Goal: Transaction & Acquisition: Purchase product/service

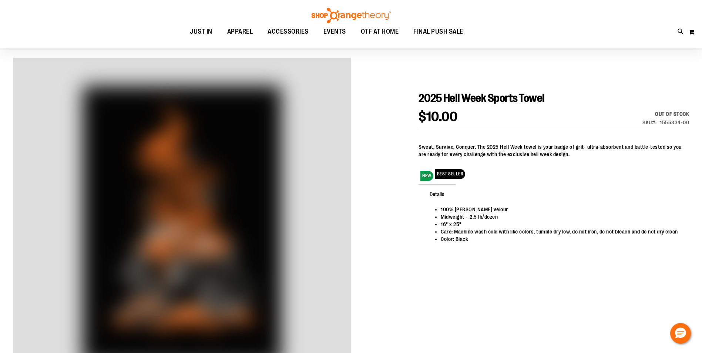
scroll to position [37, 0]
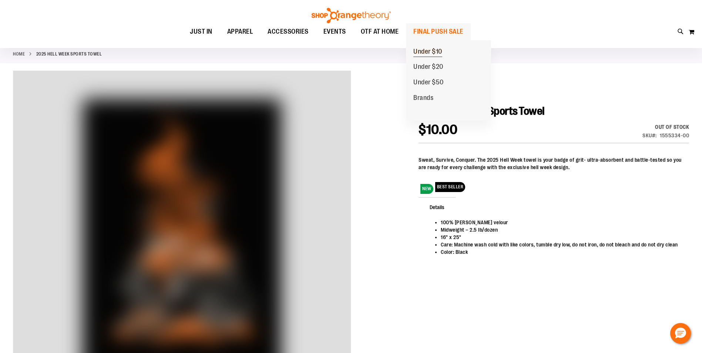
type input "**********"
click at [428, 51] on span "Under $10" at bounding box center [427, 52] width 29 height 9
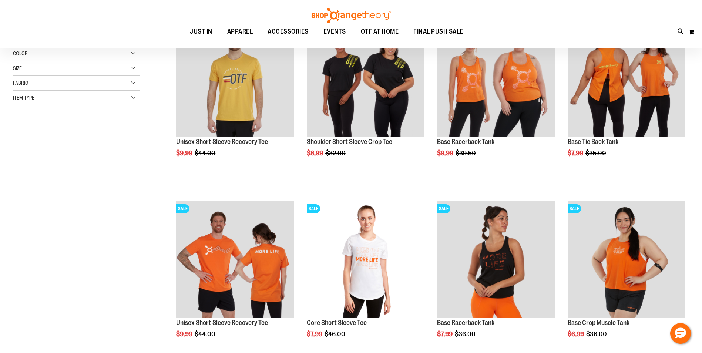
scroll to position [148, 0]
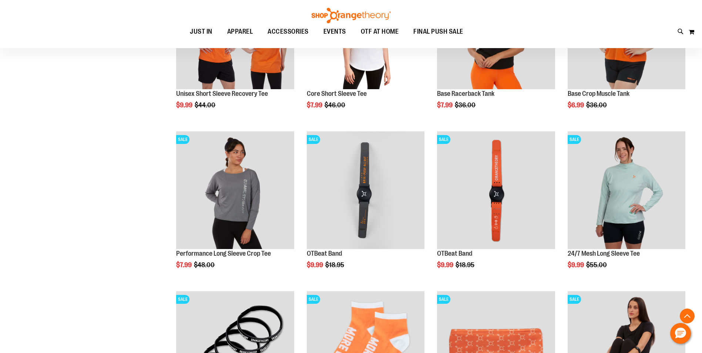
scroll to position [333, 0]
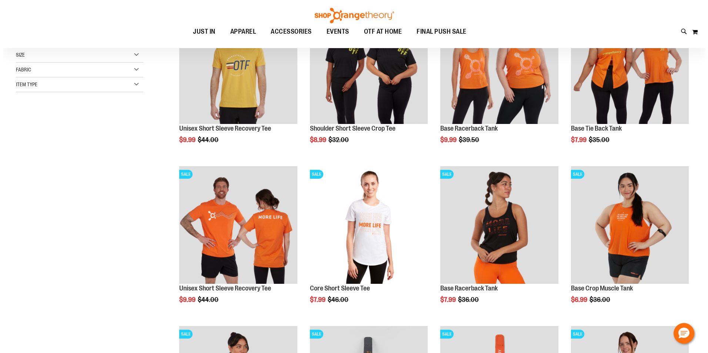
scroll to position [74, 0]
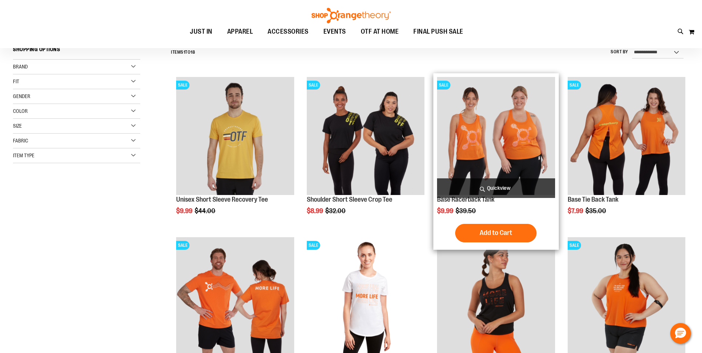
type input "**********"
click at [502, 189] on span "Quickview" at bounding box center [496, 188] width 118 height 20
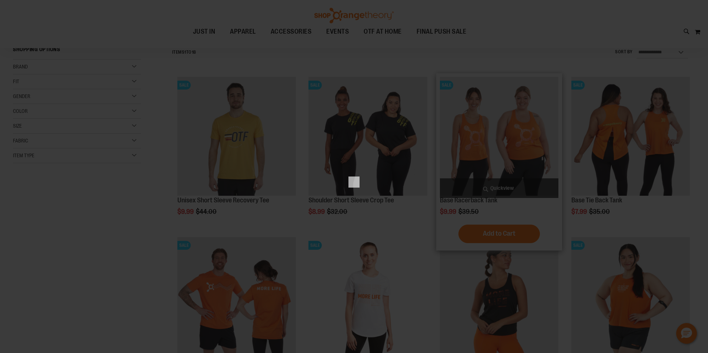
scroll to position [0, 0]
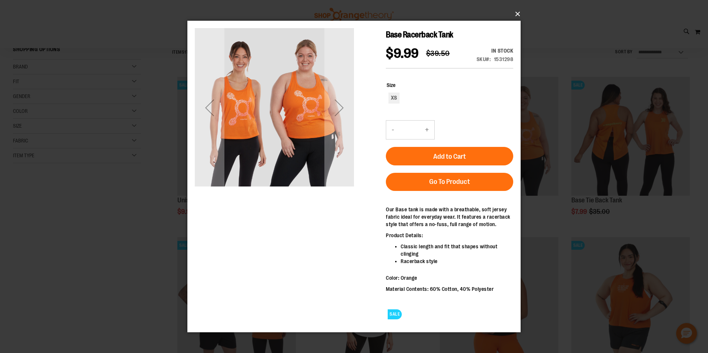
click at [516, 13] on button "×" at bounding box center [356, 14] width 333 height 16
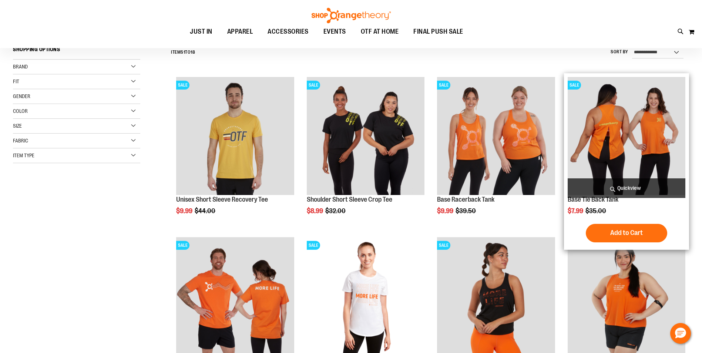
click at [628, 188] on span "Quickview" at bounding box center [627, 188] width 118 height 20
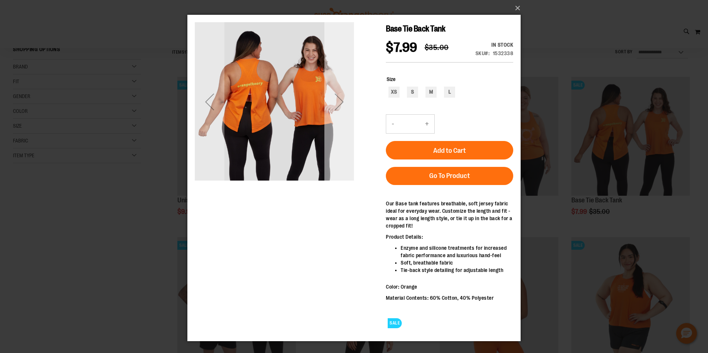
click at [337, 104] on div "Next" at bounding box center [339, 102] width 30 height 30
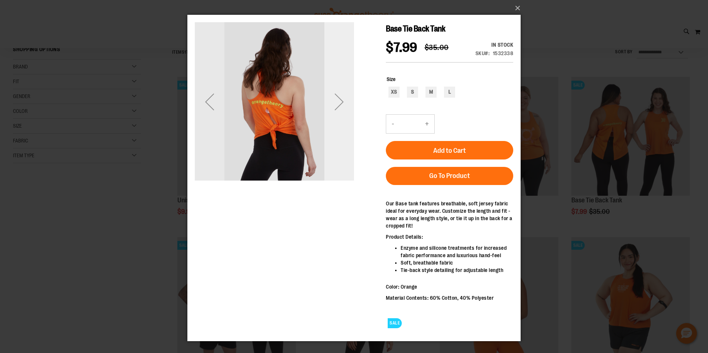
click at [337, 104] on div "Next" at bounding box center [339, 102] width 30 height 30
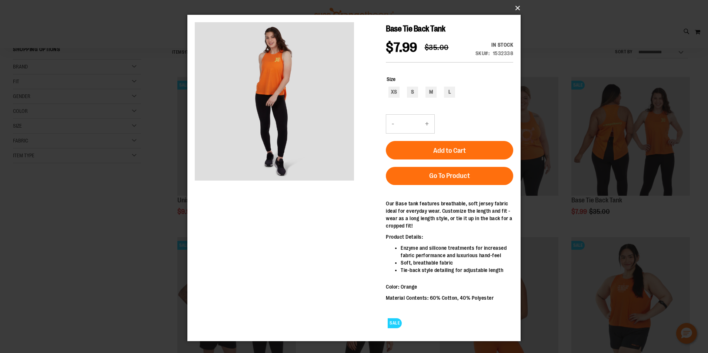
click at [516, 9] on button "×" at bounding box center [356, 8] width 333 height 16
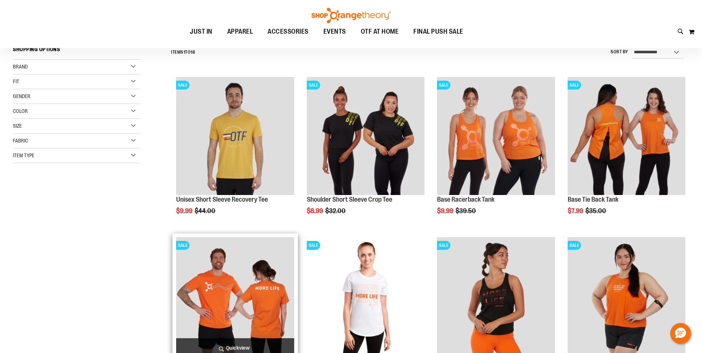
click at [241, 345] on span "Quickview" at bounding box center [235, 348] width 118 height 20
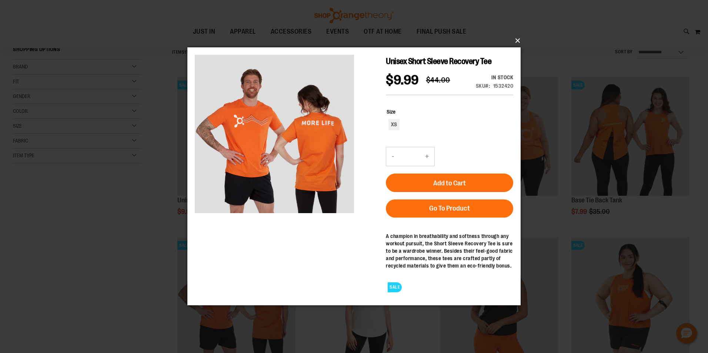
click at [517, 38] on button "×" at bounding box center [356, 41] width 333 height 16
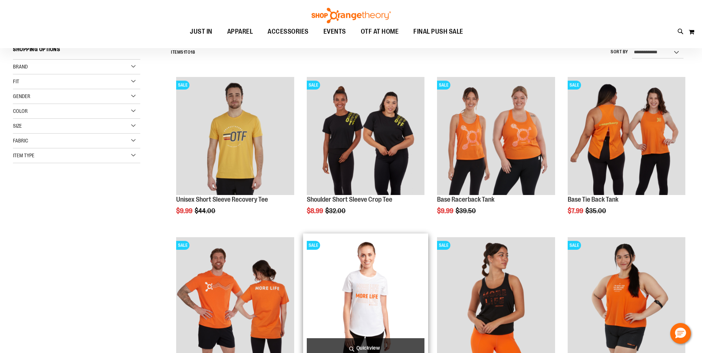
click at [387, 304] on img "product" at bounding box center [366, 296] width 118 height 118
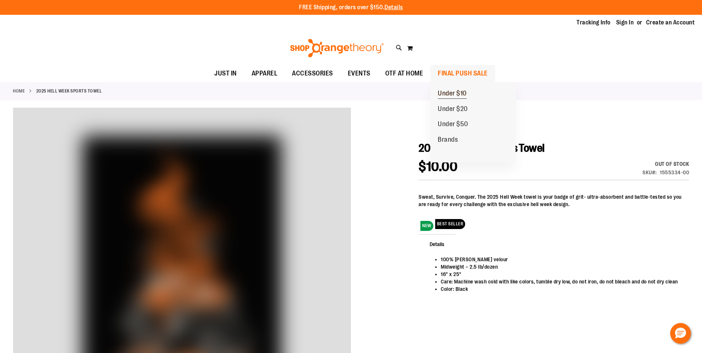
type input "**********"
click at [458, 91] on span "Under $10" at bounding box center [452, 94] width 29 height 9
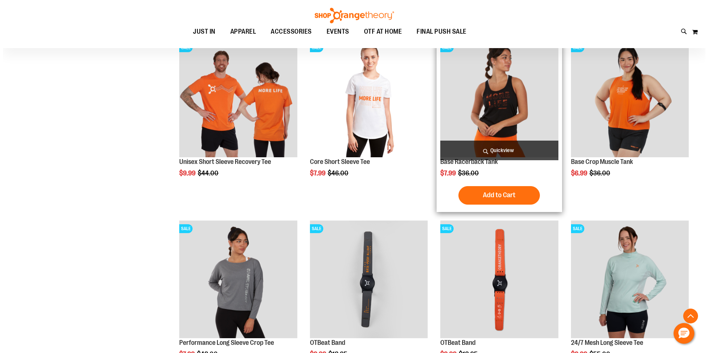
scroll to position [296, 0]
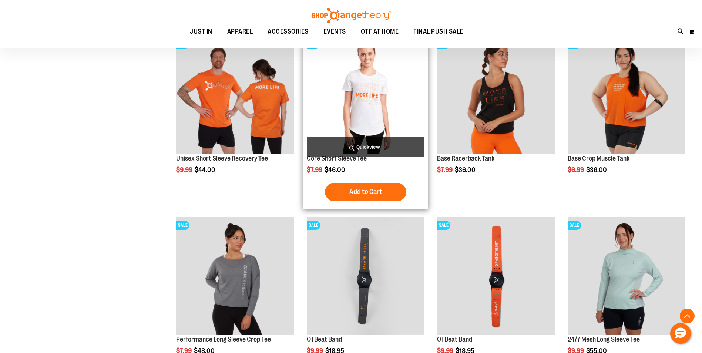
type input "**********"
click at [362, 146] on span "Quickview" at bounding box center [366, 147] width 118 height 20
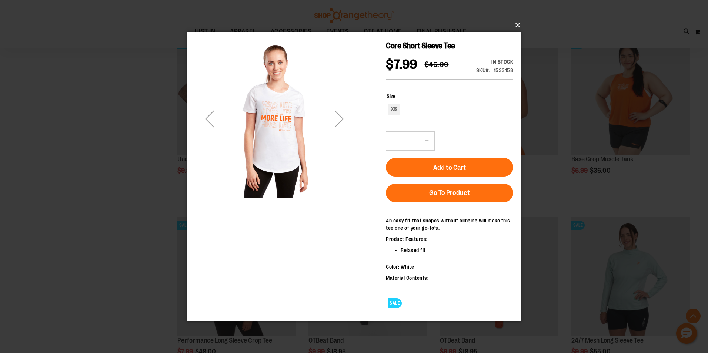
click at [516, 23] on button "×" at bounding box center [356, 25] width 333 height 16
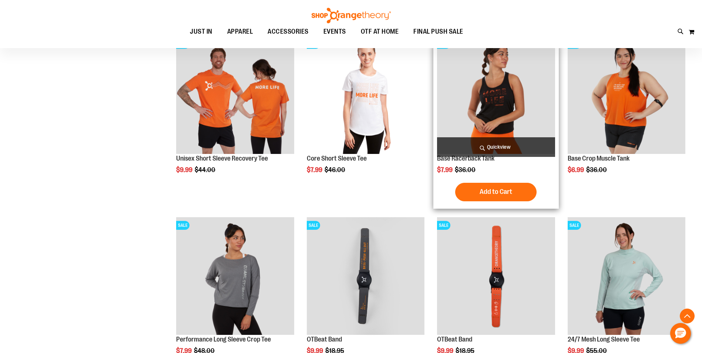
click at [500, 113] on img "product" at bounding box center [496, 95] width 118 height 118
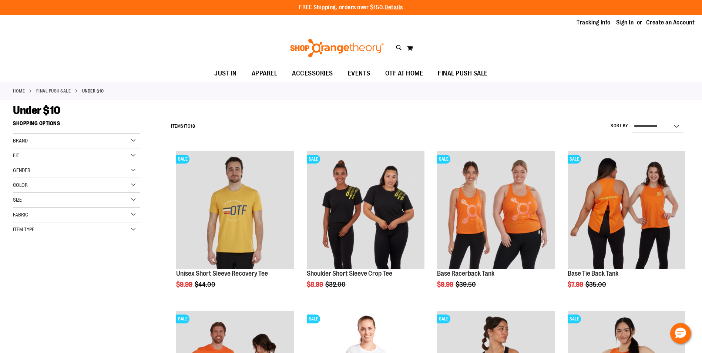
scroll to position [296, 0]
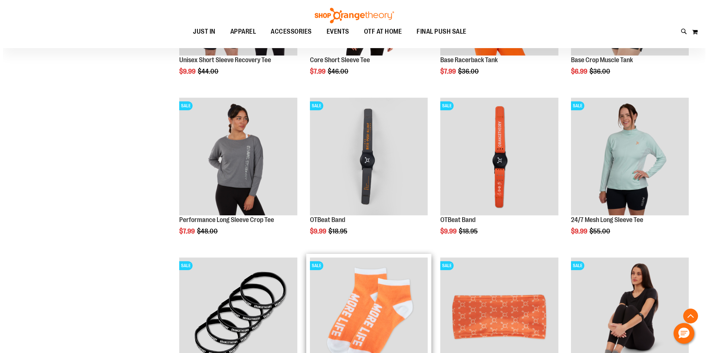
scroll to position [370, 0]
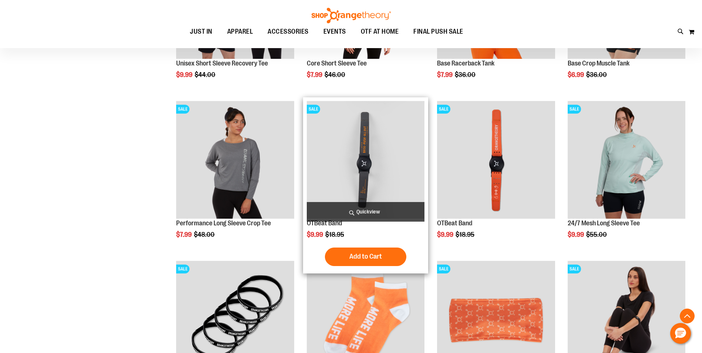
type input "**********"
click at [358, 212] on span "Quickview" at bounding box center [366, 212] width 118 height 20
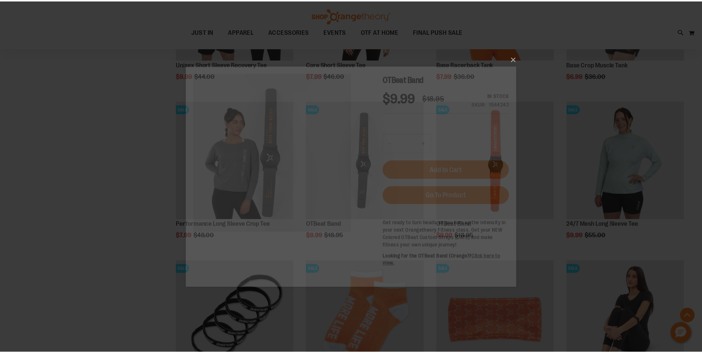
scroll to position [0, 0]
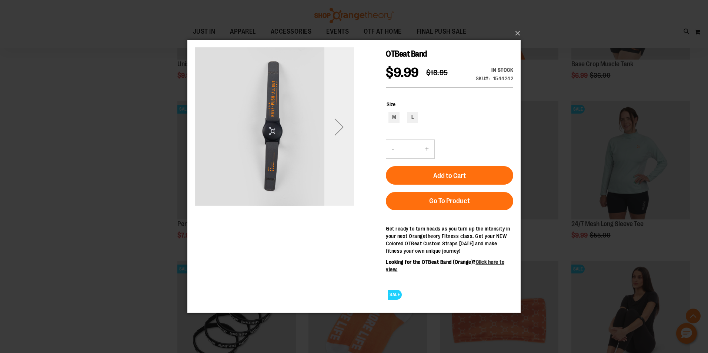
click at [337, 129] on div "Next" at bounding box center [339, 127] width 30 height 30
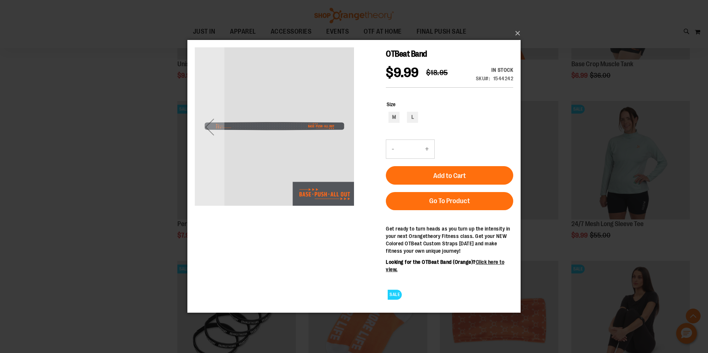
click at [337, 129] on img "carousel" at bounding box center [274, 126] width 159 height 159
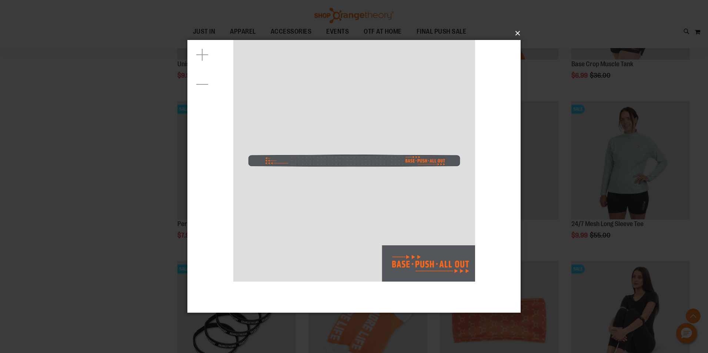
click at [518, 34] on button "×" at bounding box center [356, 33] width 333 height 16
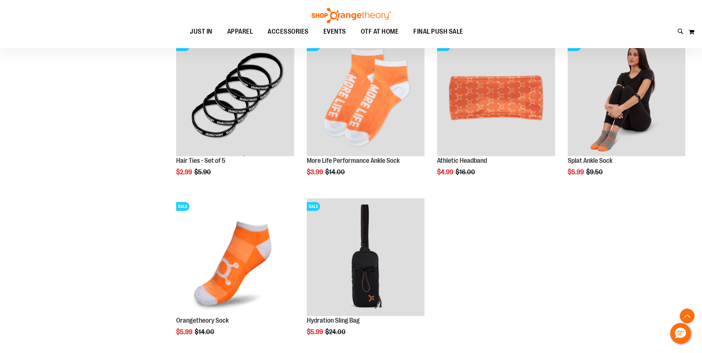
scroll to position [666, 0]
